Goal: Obtain resource: Download file/media

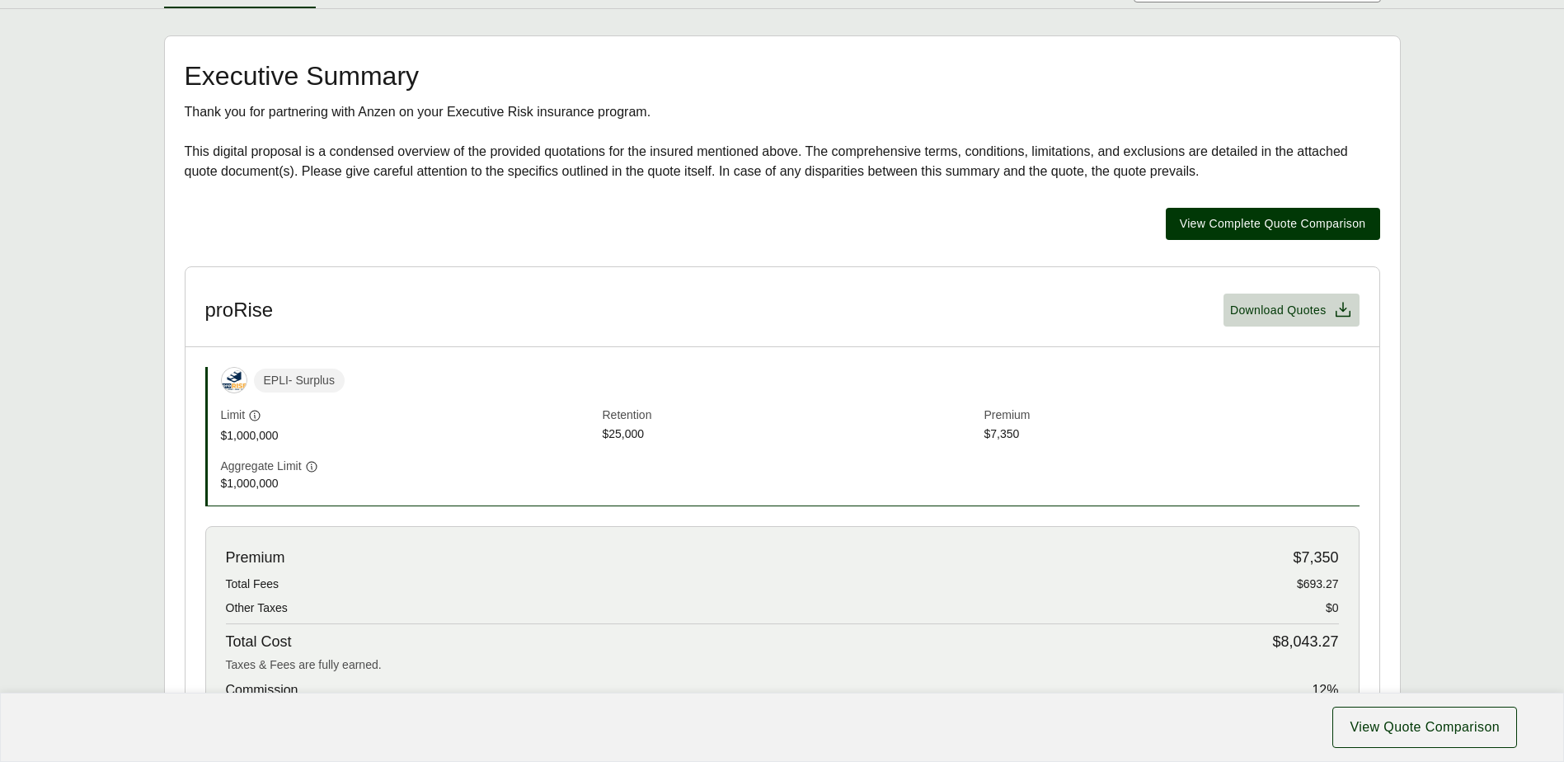
scroll to position [53, 0]
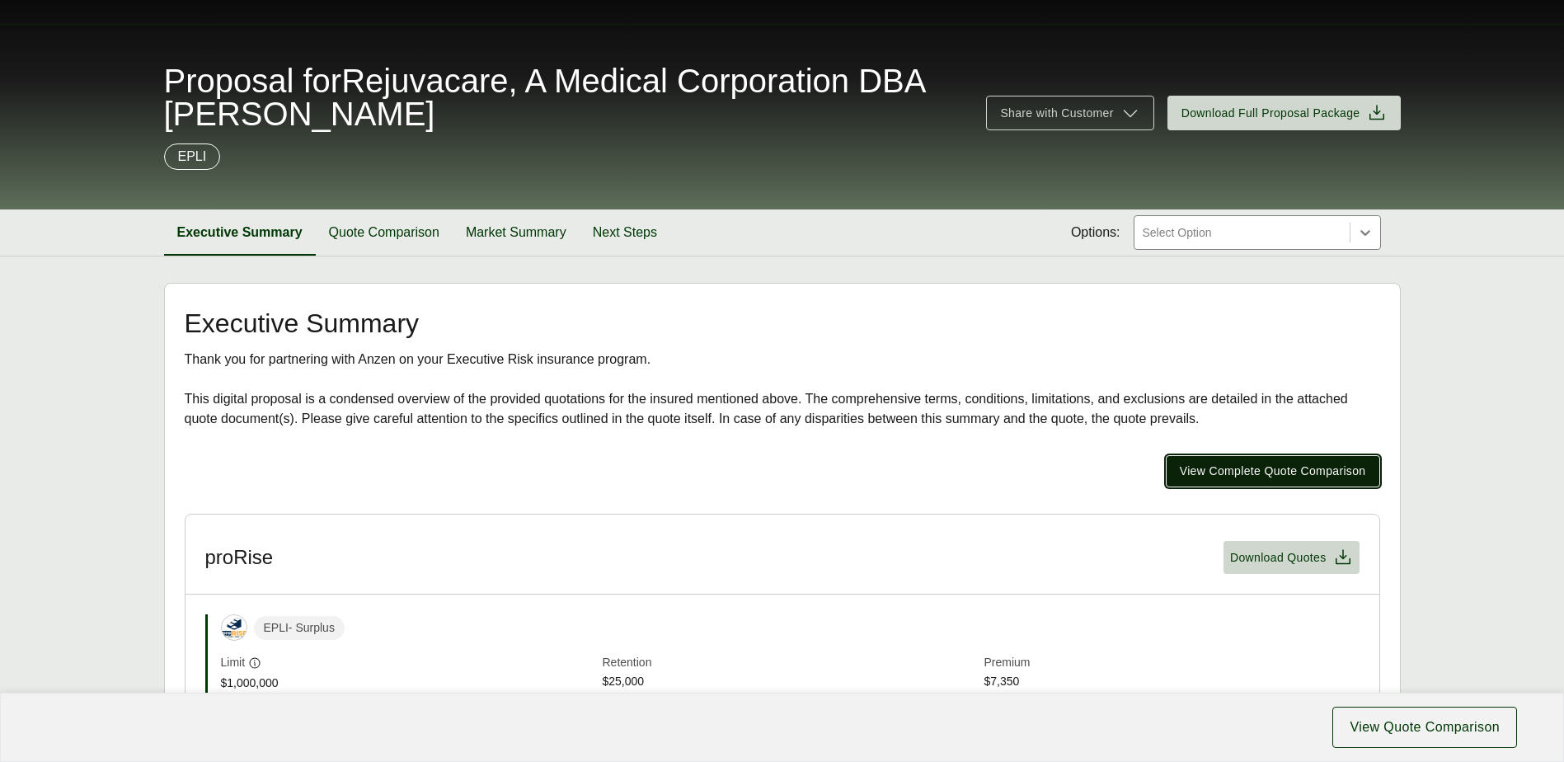
click at [1270, 463] on span "View Complete Quote Comparison" at bounding box center [1273, 471] width 186 height 17
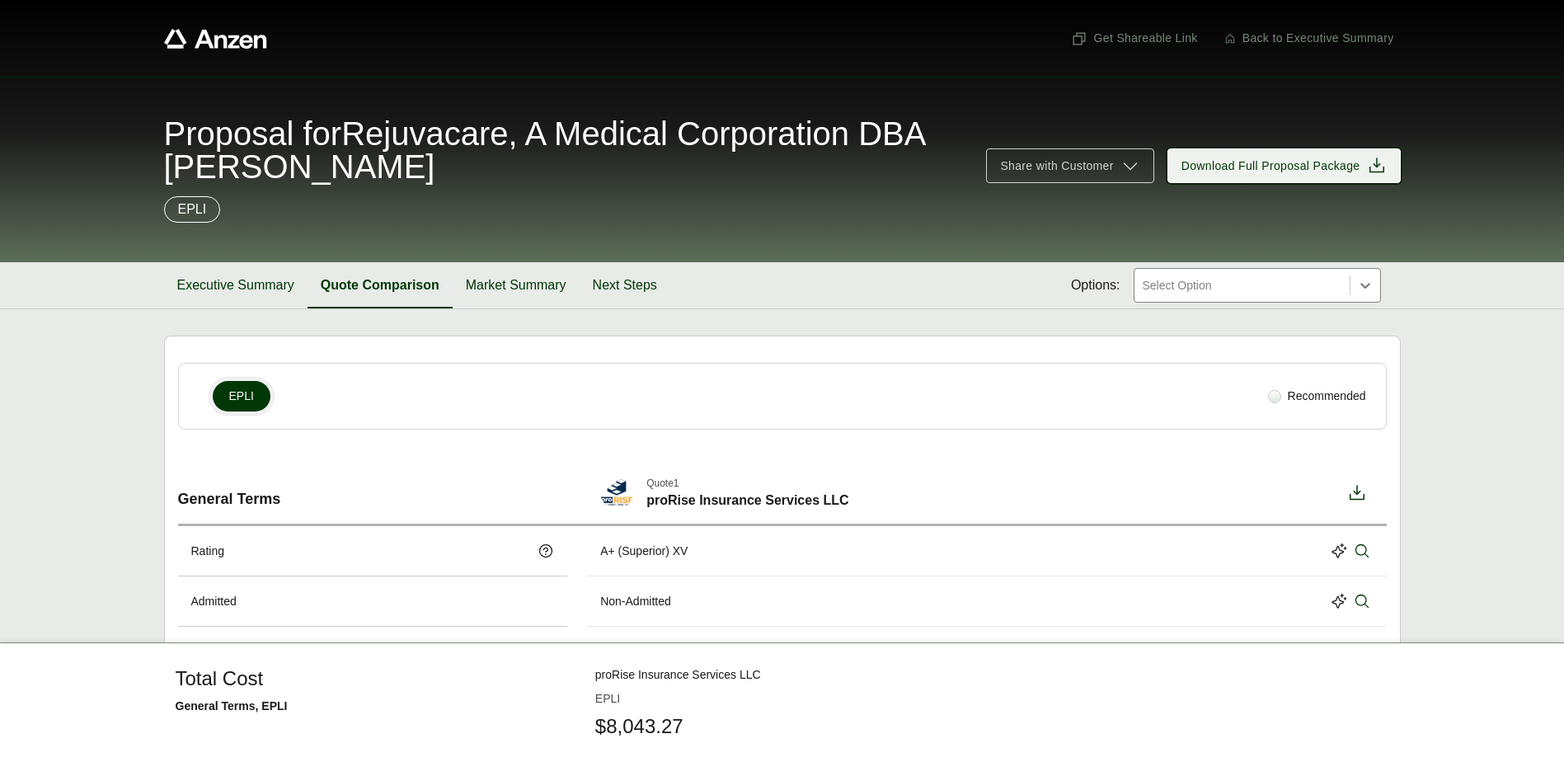
click at [1291, 161] on span "Download Full Proposal Package" at bounding box center [1271, 166] width 179 height 17
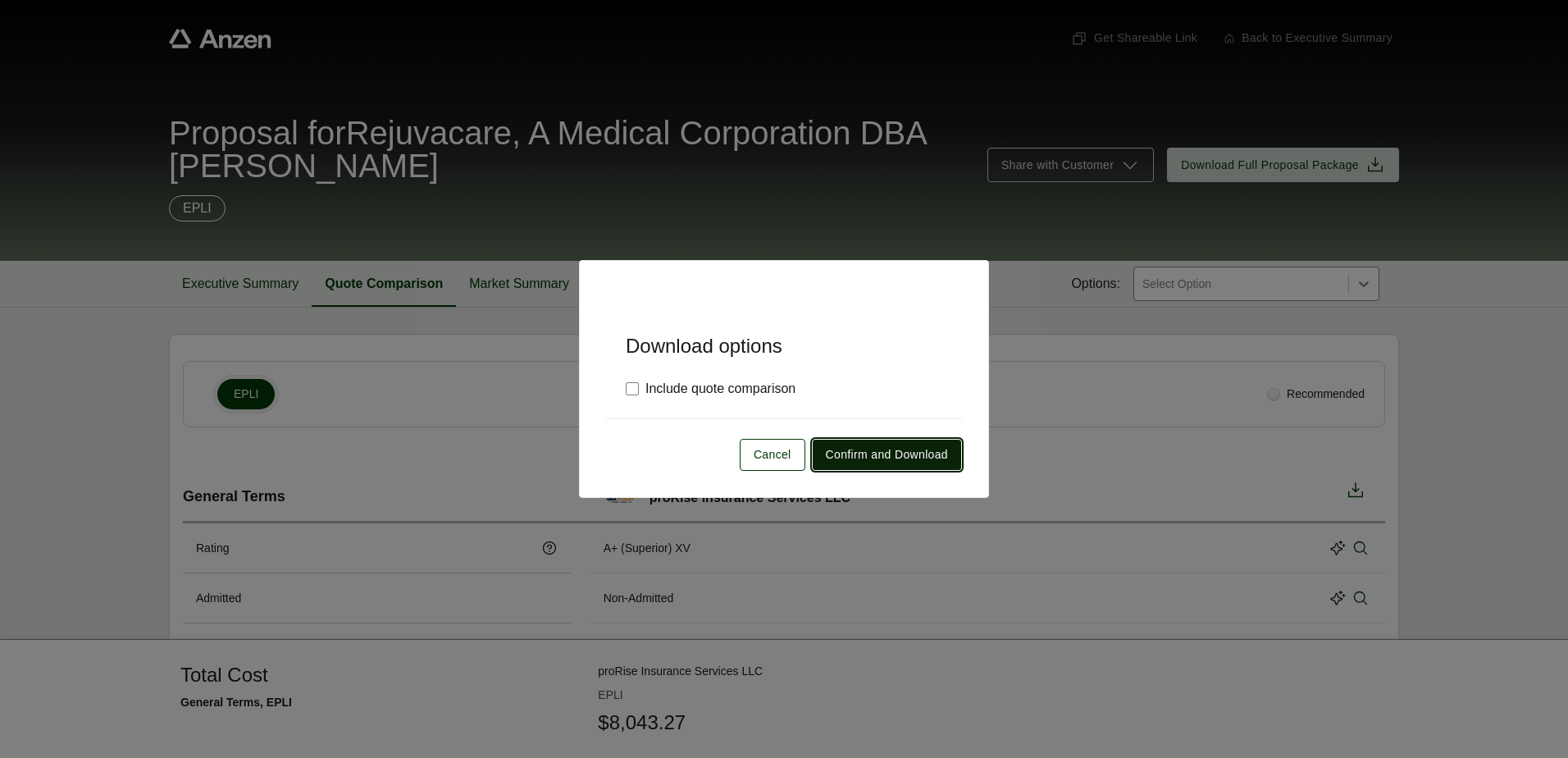
click at [876, 450] on span "Confirm and Download" at bounding box center [886, 455] width 122 height 17
